Goal: Task Accomplishment & Management: Manage account settings

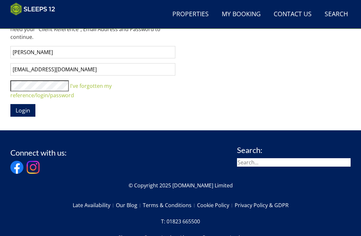
click at [25, 106] on span "Login" at bounding box center [23, 110] width 15 height 8
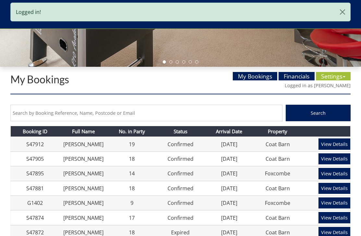
scroll to position [179, 0]
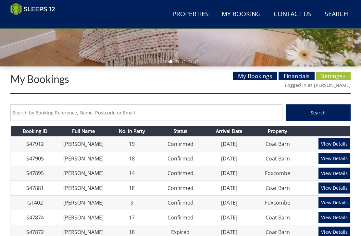
click at [342, 78] on link "Settings" at bounding box center [333, 76] width 35 height 8
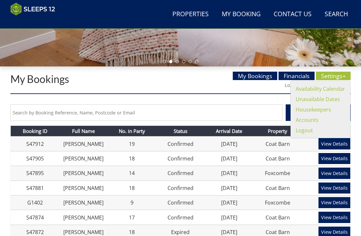
click at [335, 90] on link "Availability Calendar" at bounding box center [320, 88] width 49 height 7
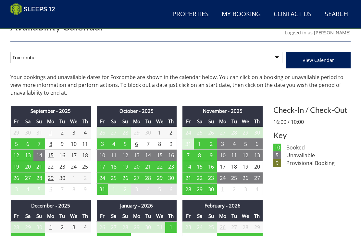
scroll to position [230, 0]
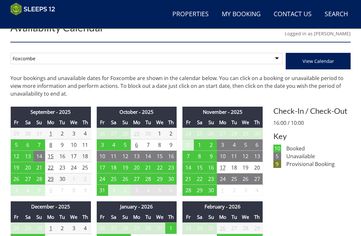
click at [54, 133] on td "1" at bounding box center [50, 133] width 11 height 11
click at [89, 134] on td "4" at bounding box center [85, 133] width 11 height 11
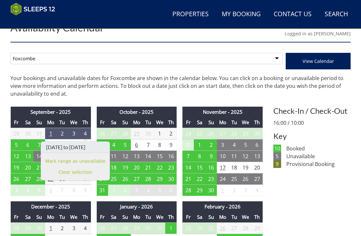
click at [101, 165] on link "Mark range as unavailable" at bounding box center [75, 161] width 60 height 7
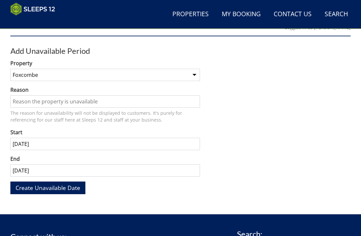
click at [78, 103] on input "Reason" at bounding box center [105, 101] width 190 height 12
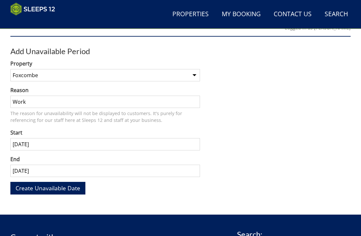
type input "Work"
click at [61, 188] on span "Create Unavailable Date" at bounding box center [48, 188] width 65 height 8
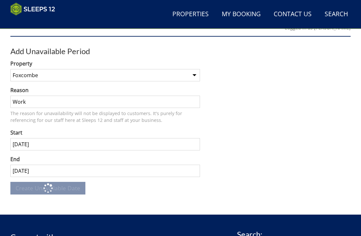
scroll to position [237, 0]
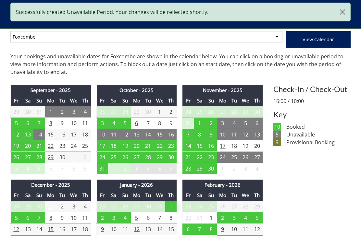
click at [51, 123] on td "8" at bounding box center [50, 122] width 11 height 11
click at [88, 124] on td "11" at bounding box center [85, 122] width 11 height 11
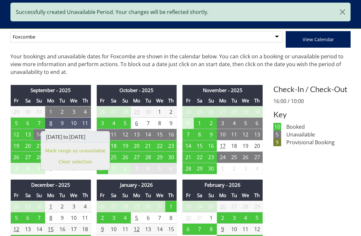
click at [89, 154] on link "Mark range as unavailable" at bounding box center [75, 150] width 60 height 7
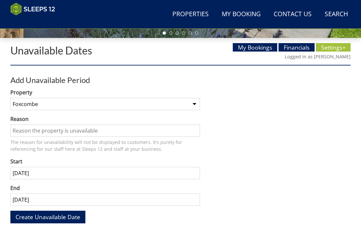
click at [59, 129] on input "Reason" at bounding box center [105, 131] width 190 height 12
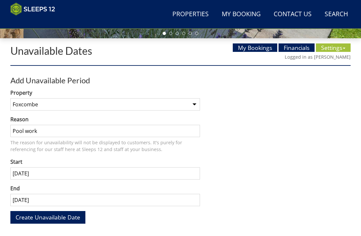
type input "Pool work"
click at [62, 214] on span "Create Unavailable Date" at bounding box center [48, 218] width 65 height 8
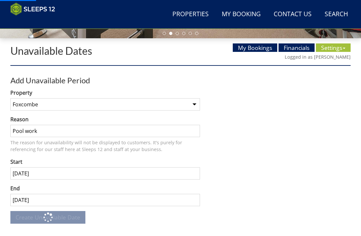
scroll to position [207, 0]
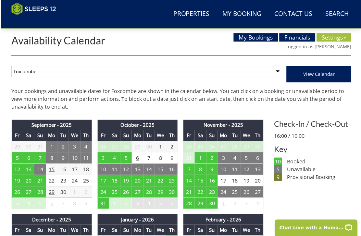
scroll to position [218, 0]
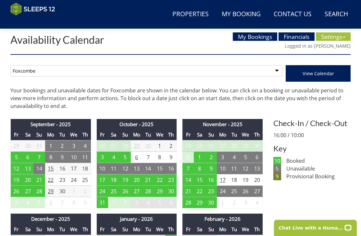
click at [274, 74] on select "Foxcombe Coat Barn" at bounding box center [146, 70] width 272 height 11
select select "261"
click at [273, 71] on select "Foxcombe Coat Barn" at bounding box center [146, 70] width 272 height 11
click at [319, 80] on button "View Calendar" at bounding box center [318, 73] width 65 height 17
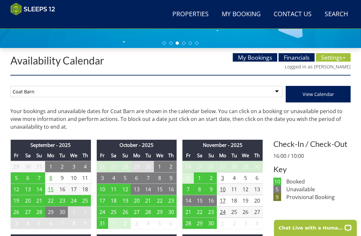
click at [270, 95] on select "Foxcombe Coat Barn" at bounding box center [146, 91] width 272 height 11
select select "260"
click at [305, 95] on span "View Calendar" at bounding box center [317, 94] width 31 height 6
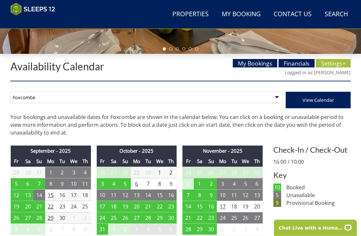
scroll to position [192, 0]
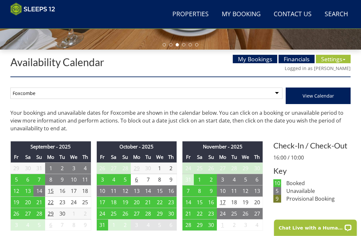
click at [277, 94] on select "Foxcombe Coat Barn" at bounding box center [146, 93] width 272 height 11
select select "261"
click at [319, 97] on span "View Calendar" at bounding box center [317, 96] width 31 height 6
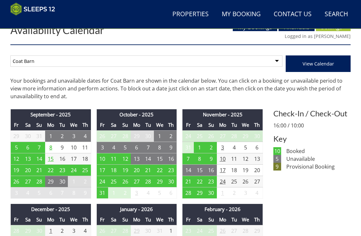
click at [49, 148] on td "8" at bounding box center [50, 147] width 11 height 11
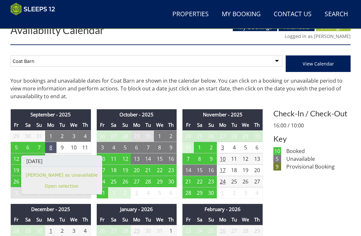
click at [88, 149] on td "11" at bounding box center [85, 147] width 11 height 11
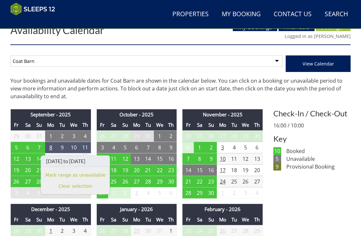
click at [102, 178] on link "Mark range as unavailable" at bounding box center [75, 175] width 60 height 7
